Goal: Transaction & Acquisition: Purchase product/service

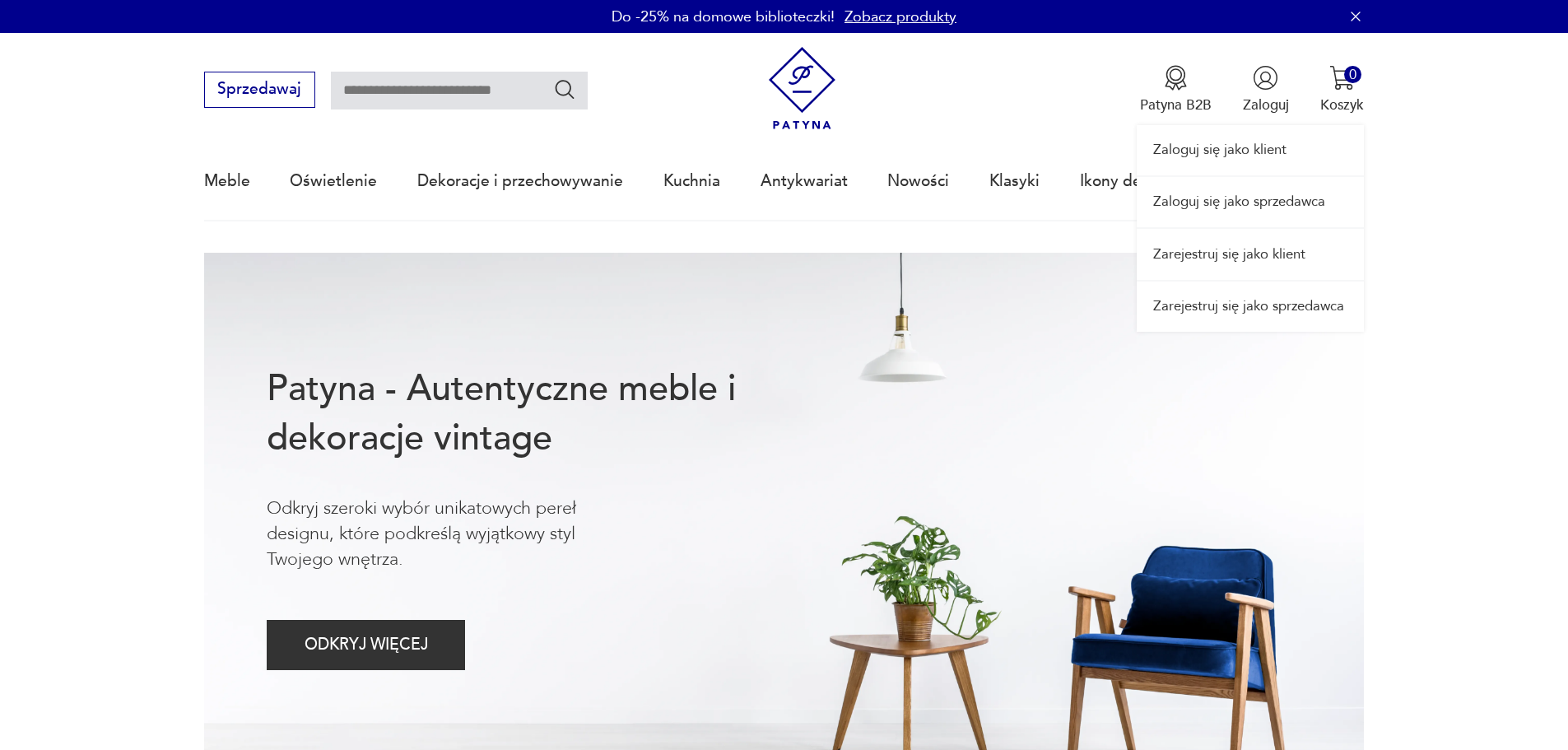
click at [1262, 201] on link "Zaloguj się jako sprzedawca" at bounding box center [1250, 201] width 227 height 50
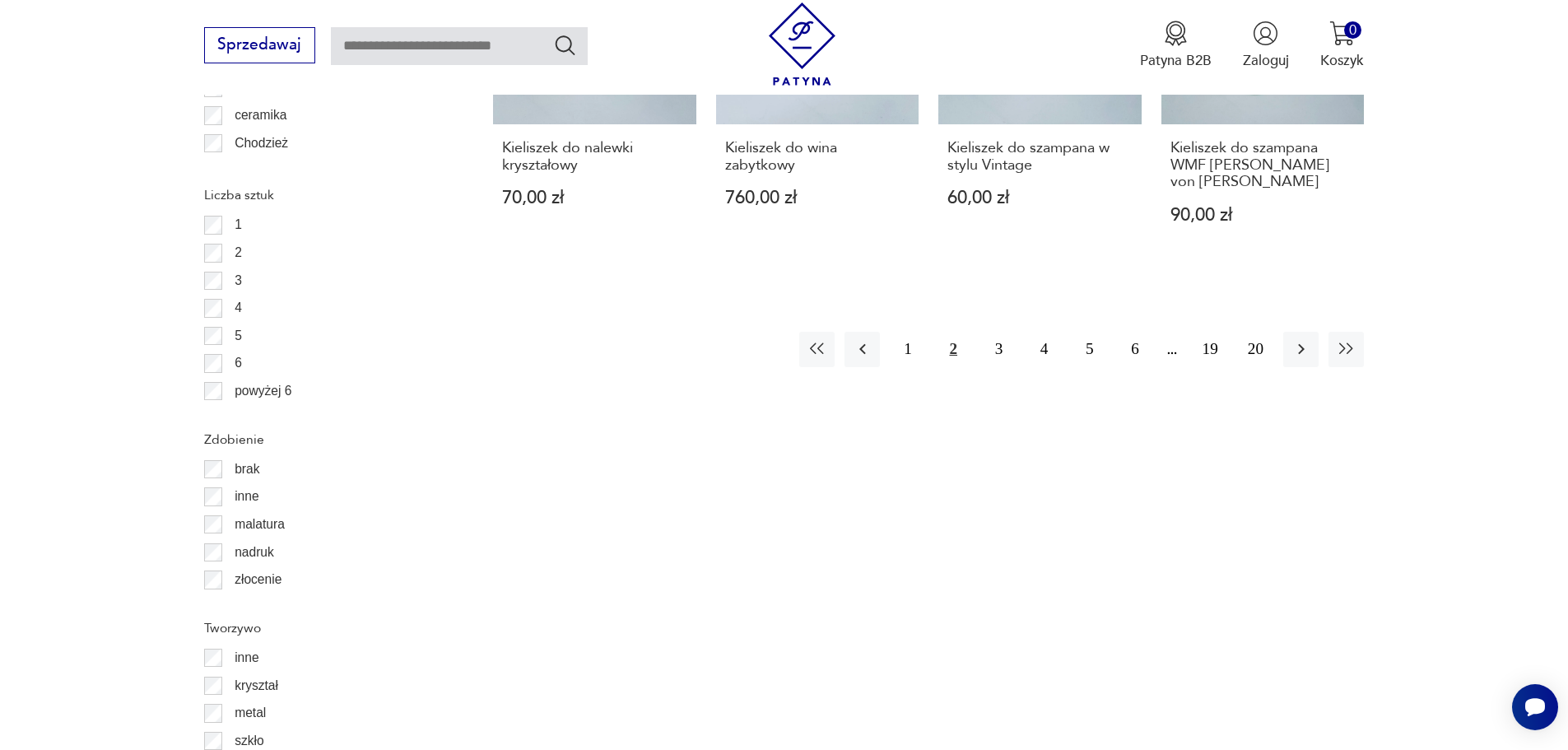
scroll to position [2018, 0]
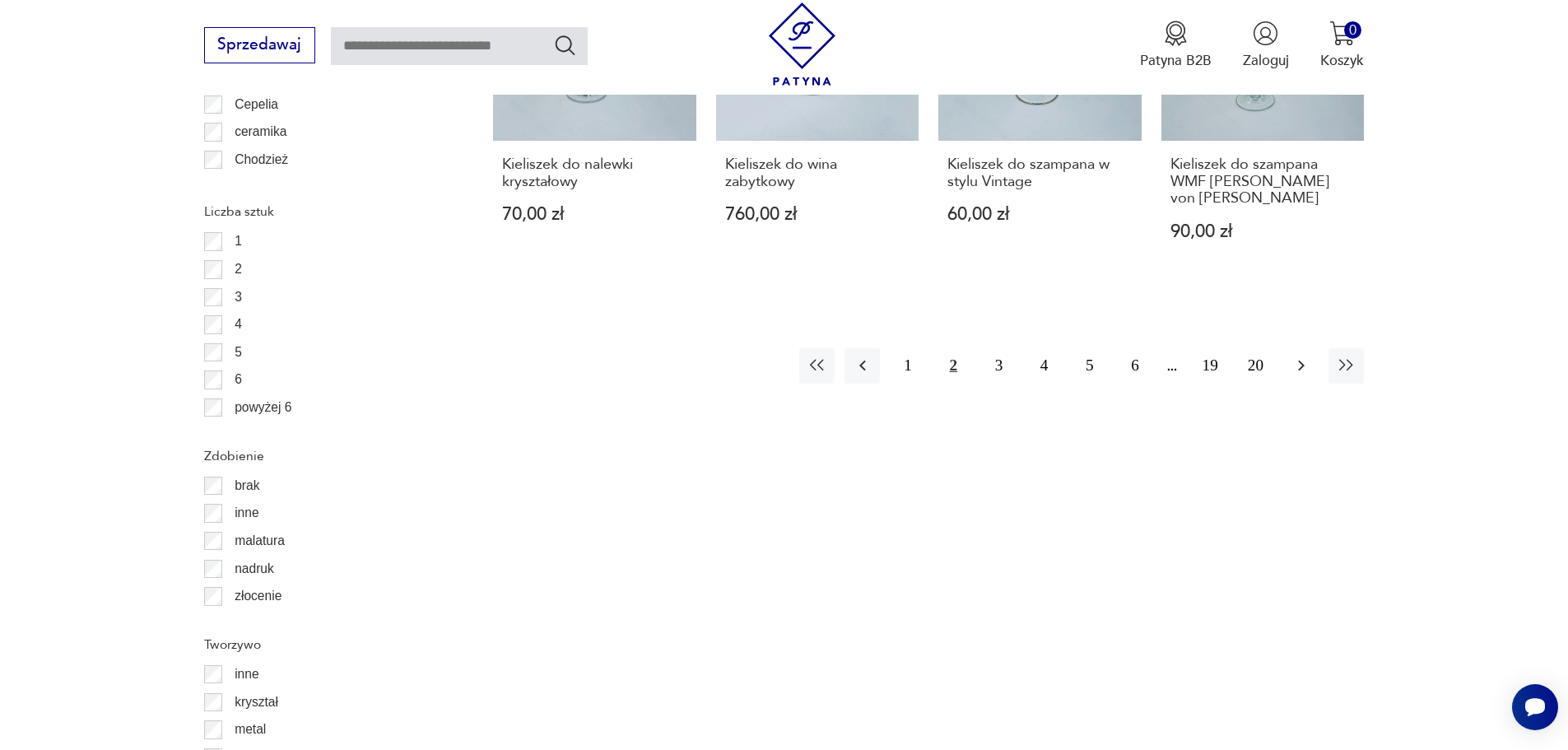
click at [1294, 356] on icon "button" at bounding box center [1301, 365] width 20 height 20
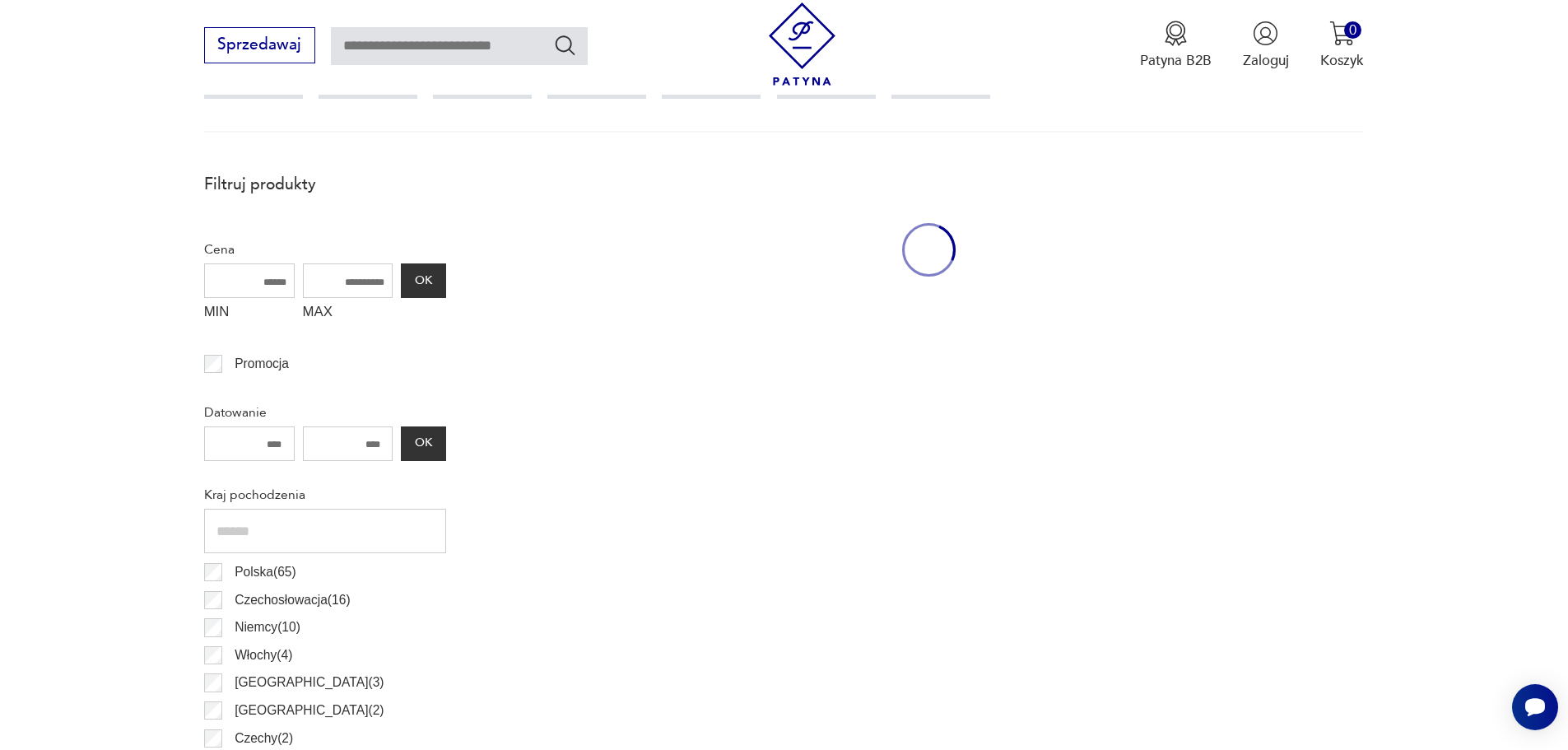
scroll to position [548, 0]
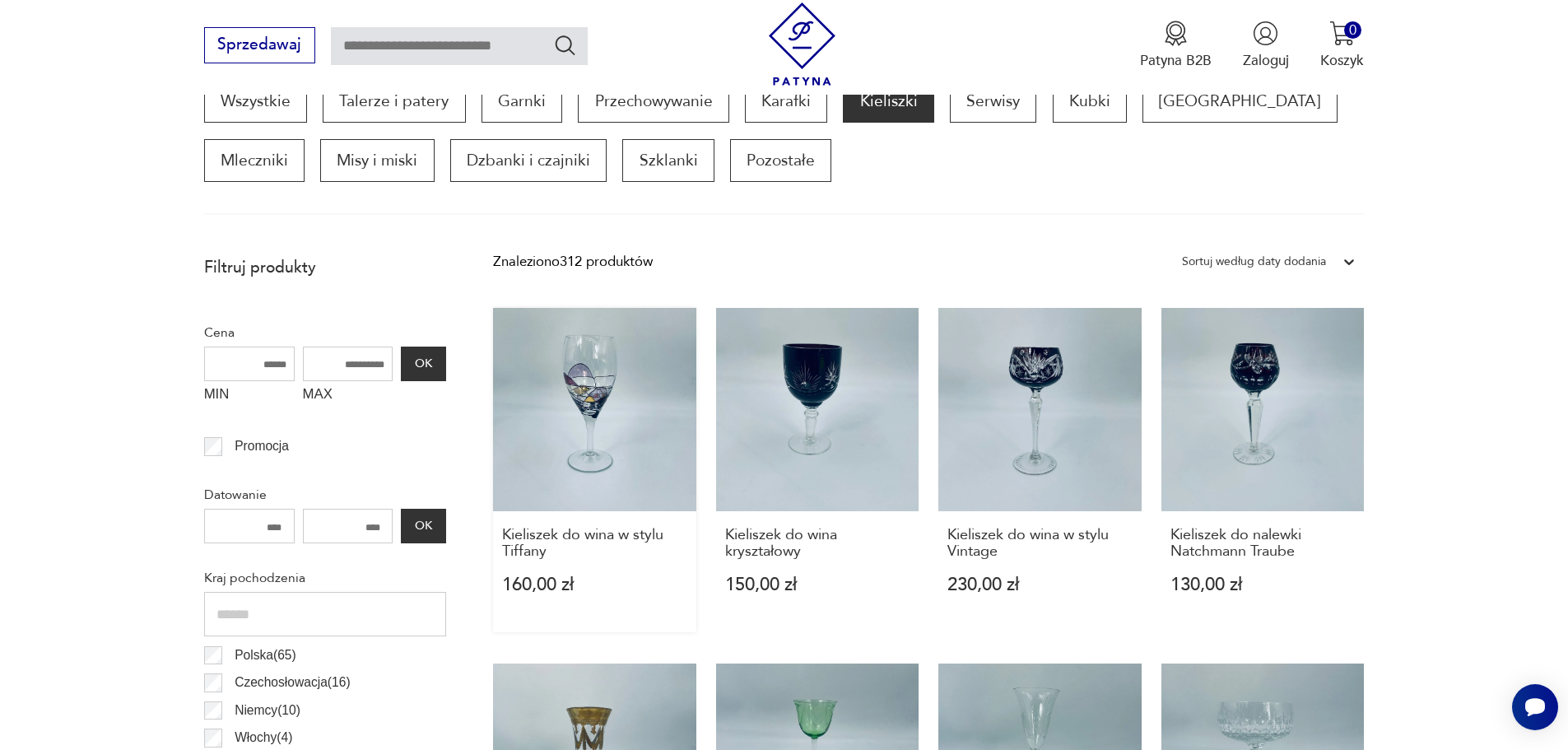
click at [631, 361] on link "Kieliszek do wina w stylu Tiffany 160,00 zł" at bounding box center [595, 470] width 203 height 325
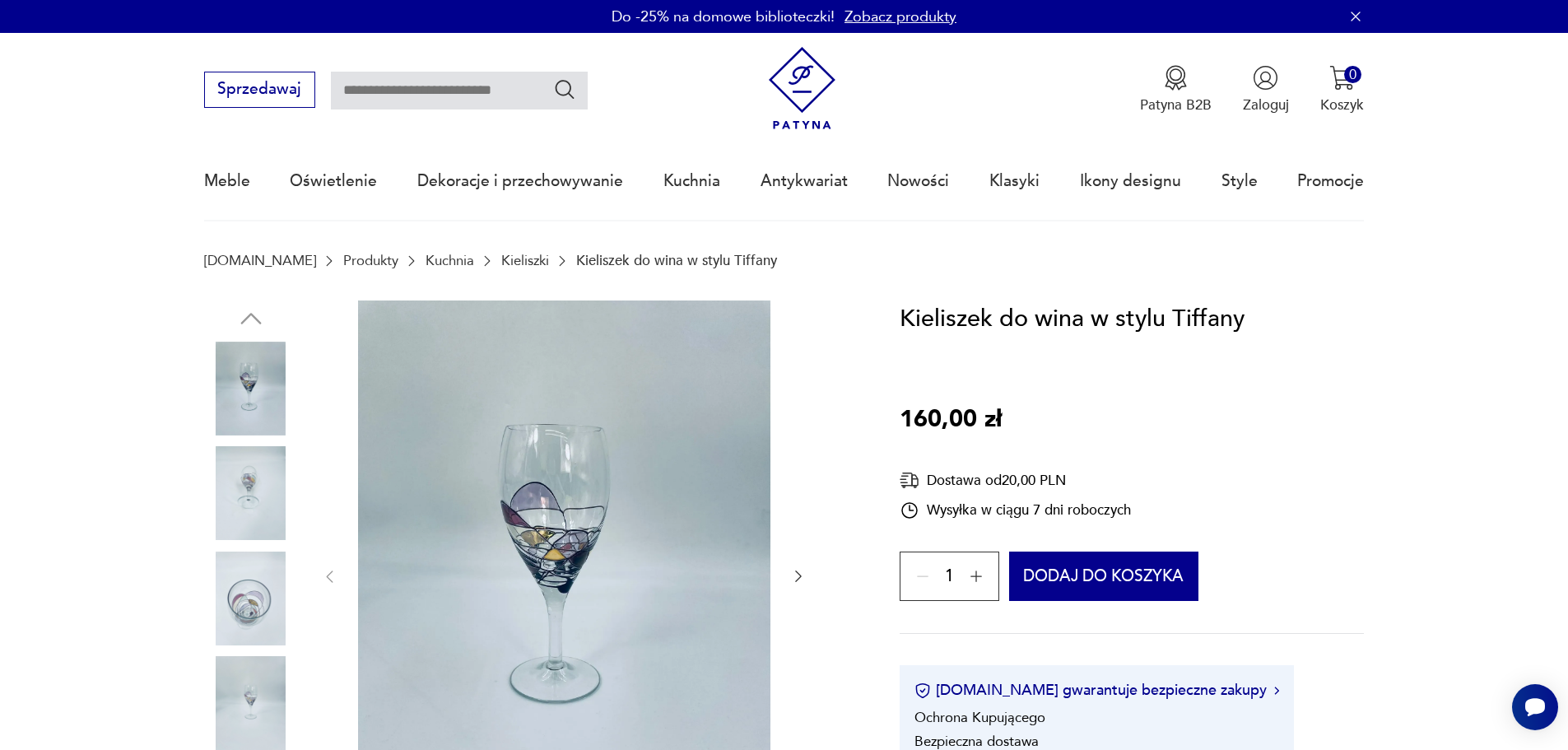
click at [640, 466] on img at bounding box center [564, 575] width 413 height 550
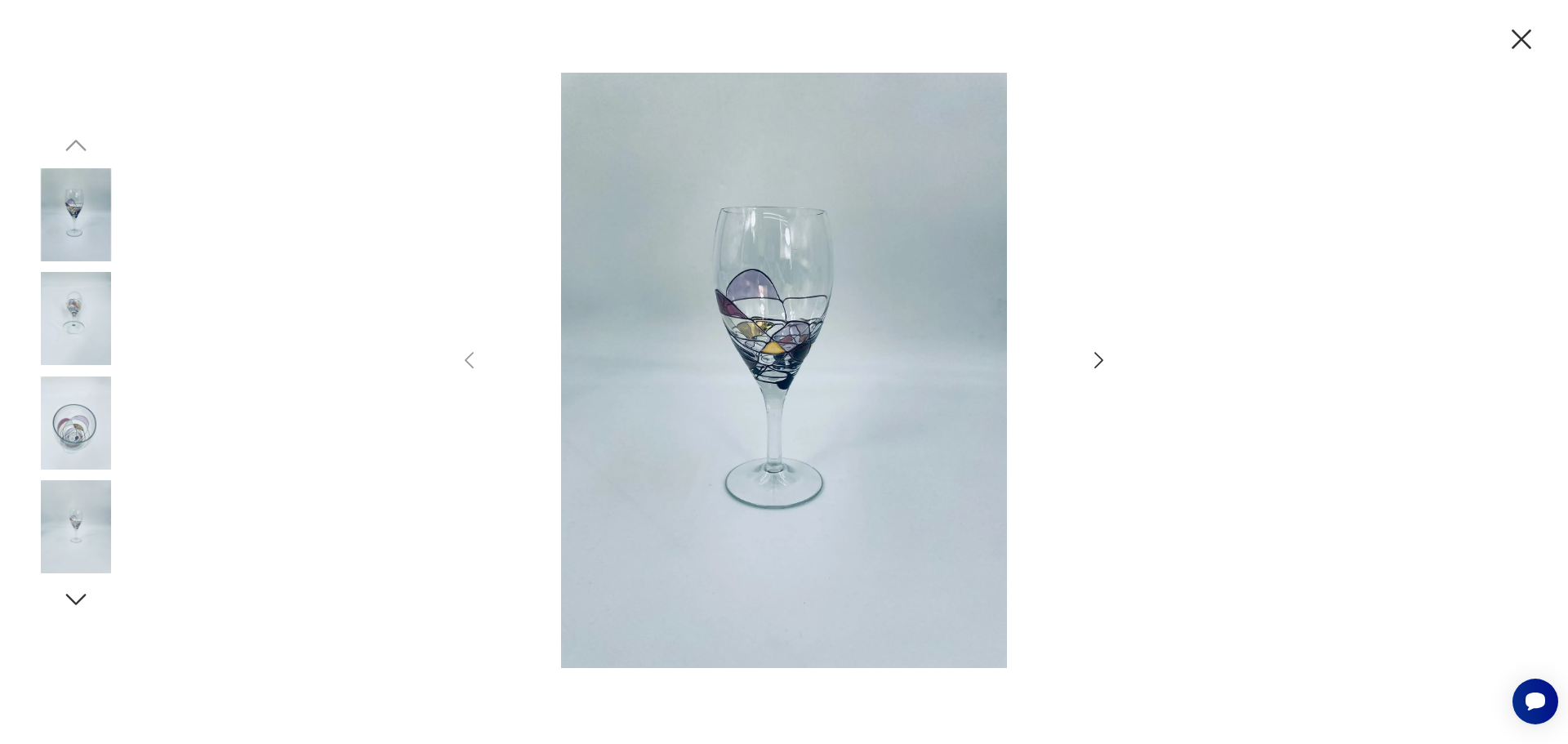
click at [1087, 356] on icon "button" at bounding box center [1099, 361] width 23 height 23
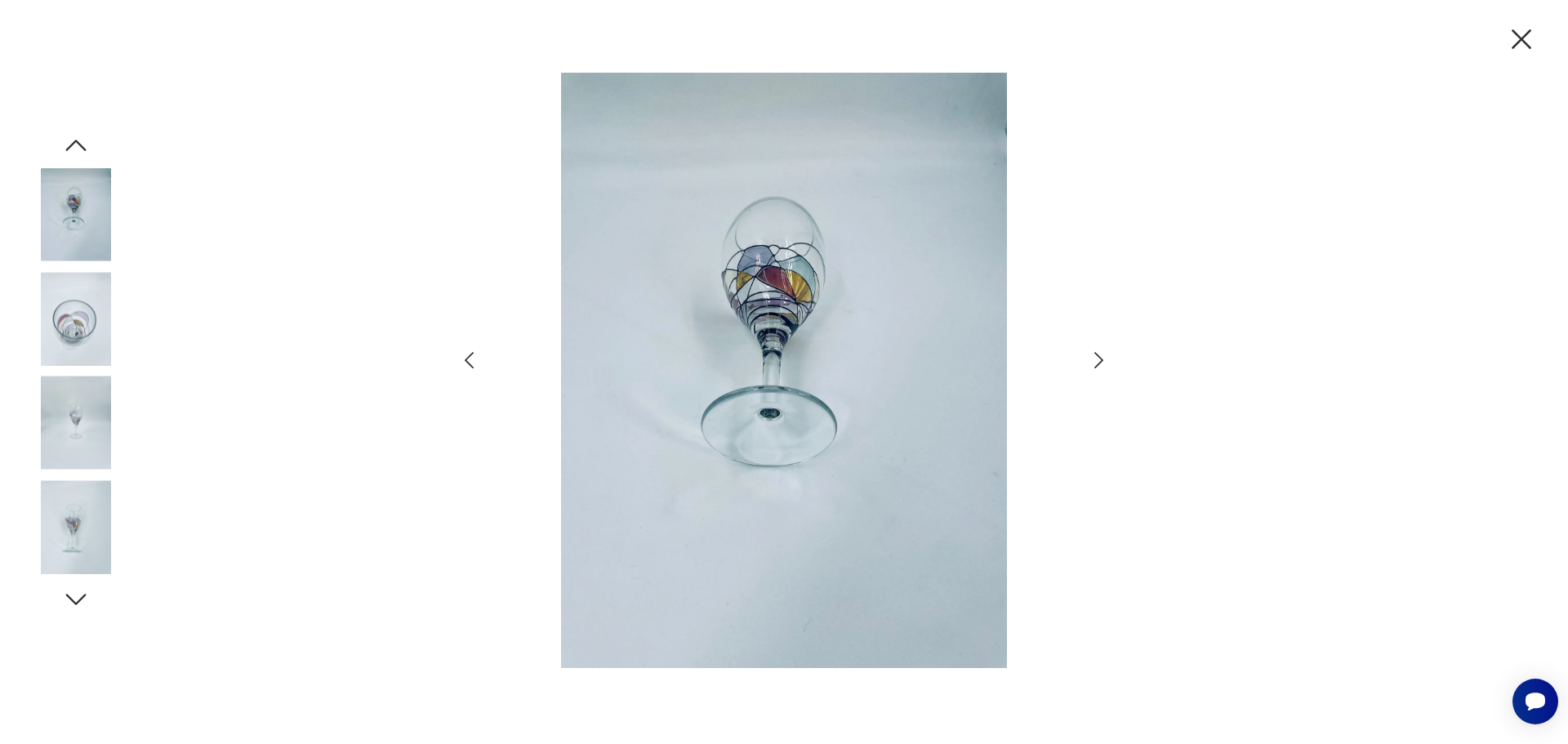
click at [1087, 356] on icon "button" at bounding box center [1099, 361] width 23 height 23
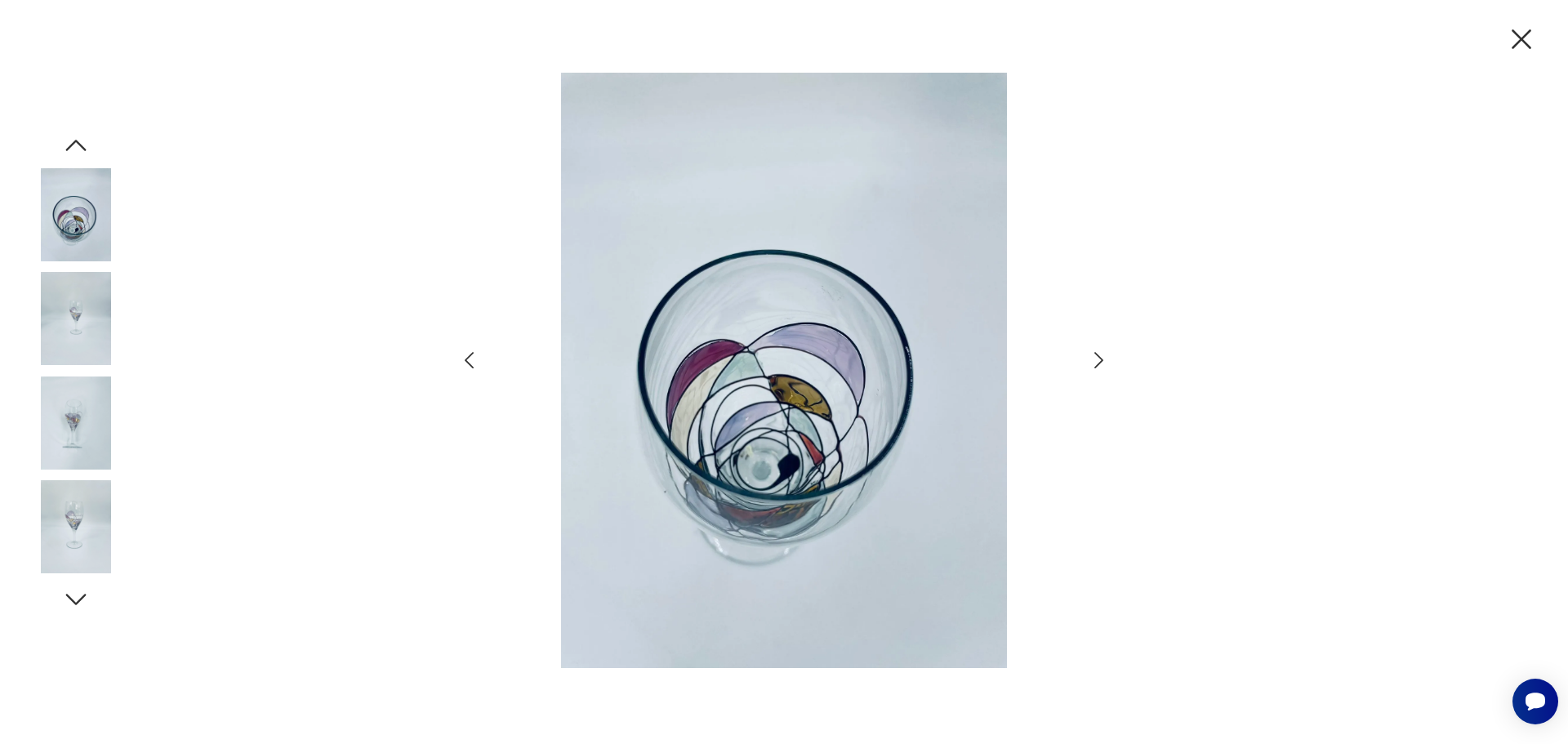
click at [1087, 356] on icon "button" at bounding box center [1099, 361] width 23 height 23
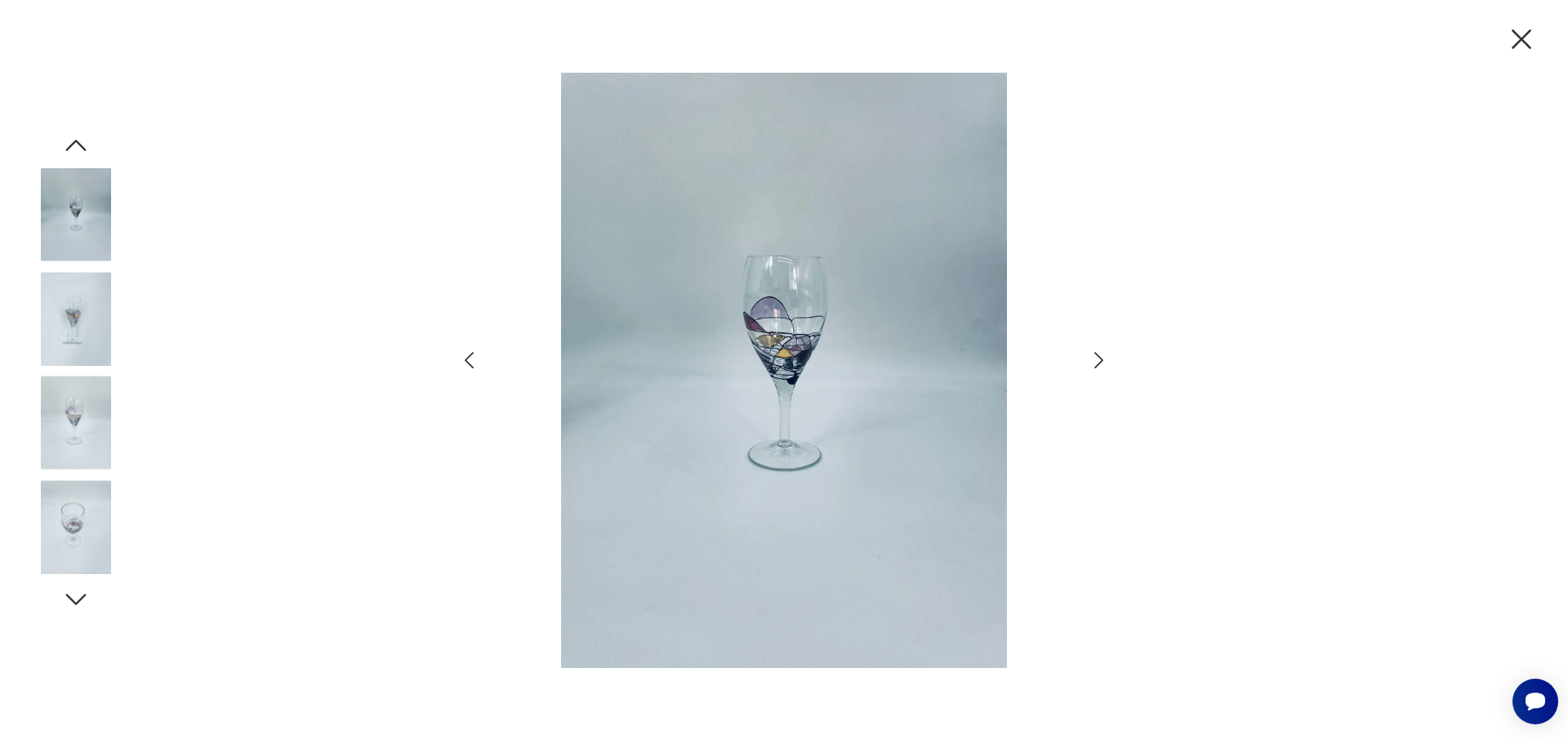
click at [1087, 356] on icon "button" at bounding box center [1099, 361] width 23 height 23
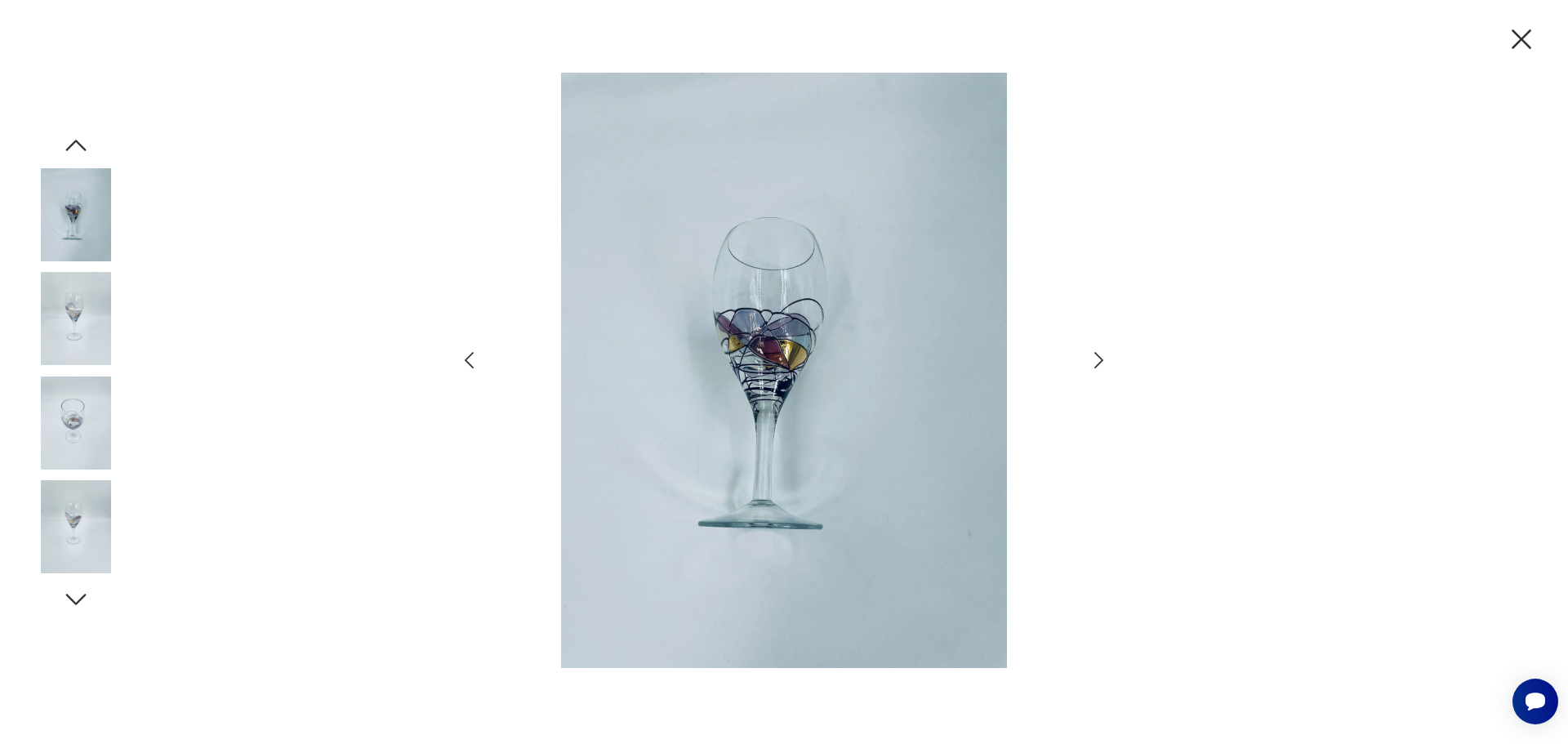
click at [1087, 356] on icon "button" at bounding box center [1099, 361] width 23 height 23
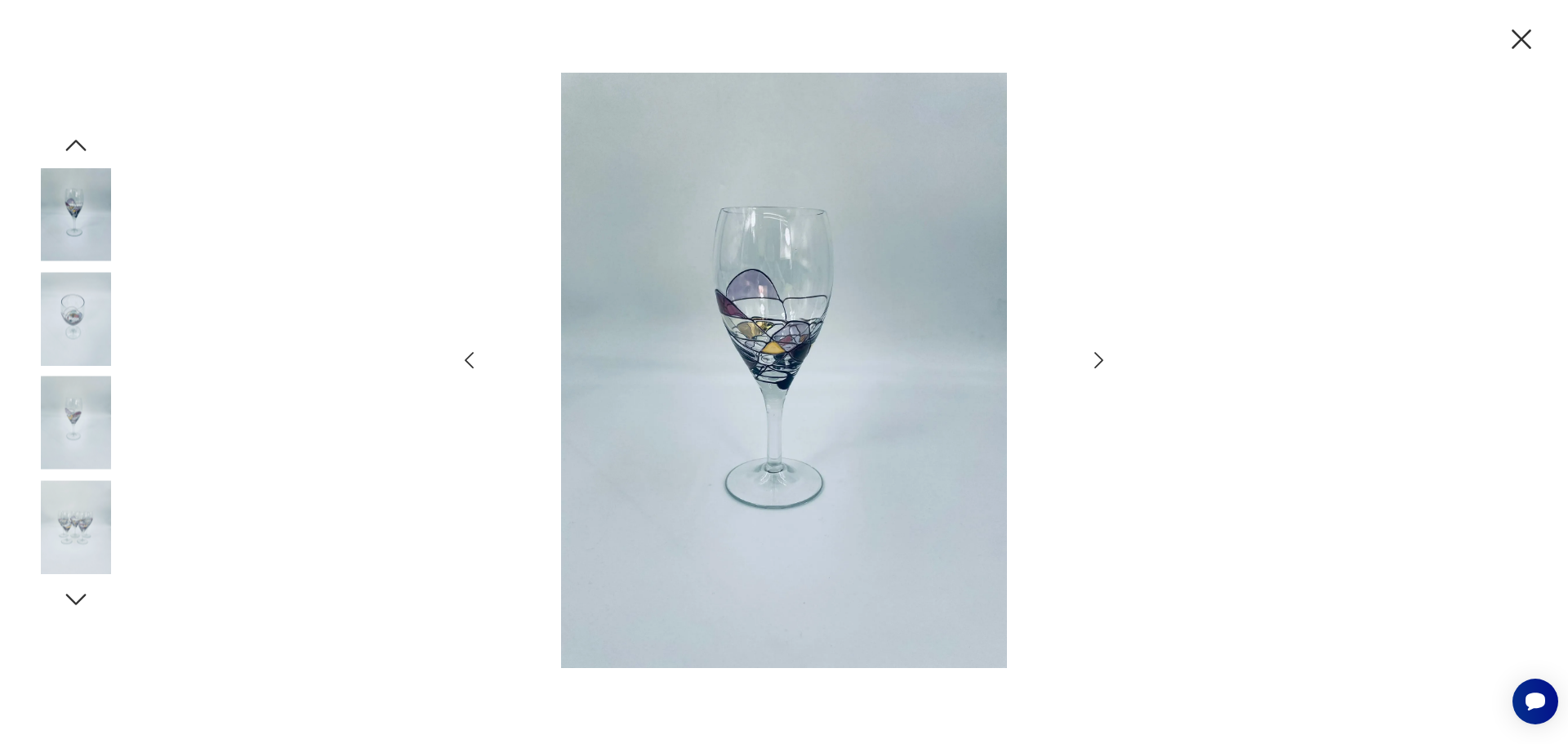
click at [1087, 356] on icon "button" at bounding box center [1099, 361] width 23 height 23
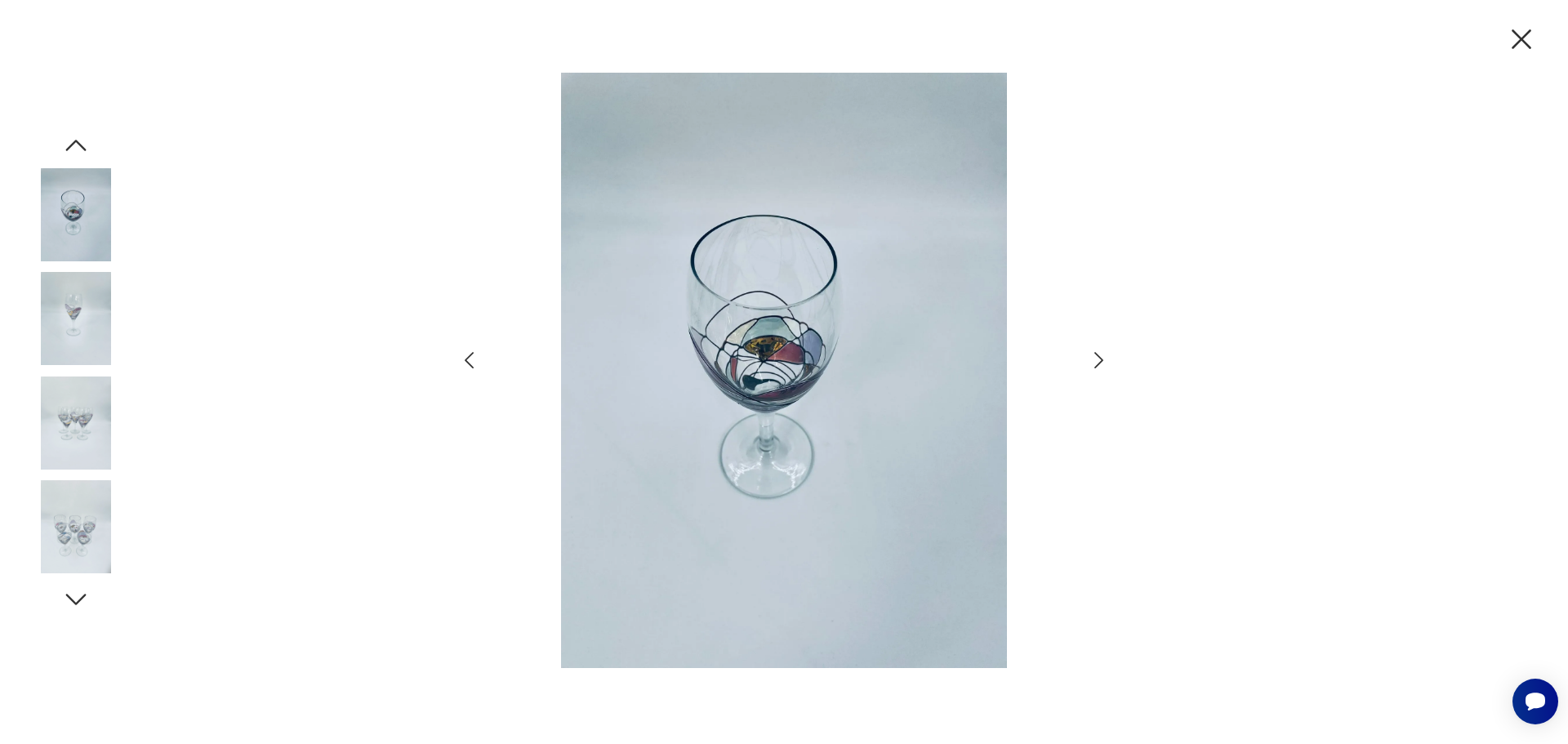
click at [1087, 356] on icon "button" at bounding box center [1099, 361] width 23 height 23
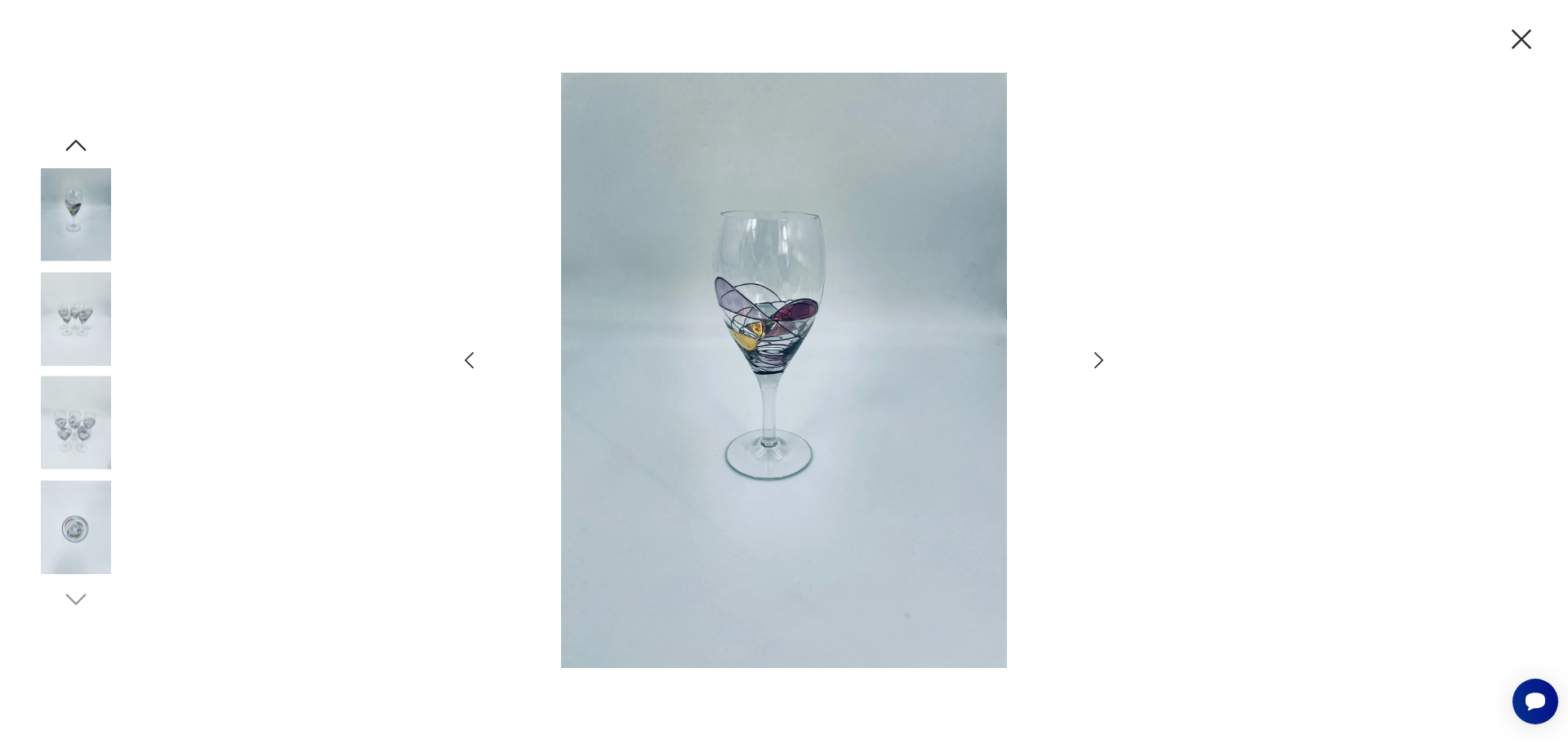
click at [1087, 356] on icon "button" at bounding box center [1099, 361] width 23 height 23
